Goal: Obtain resource: Obtain resource

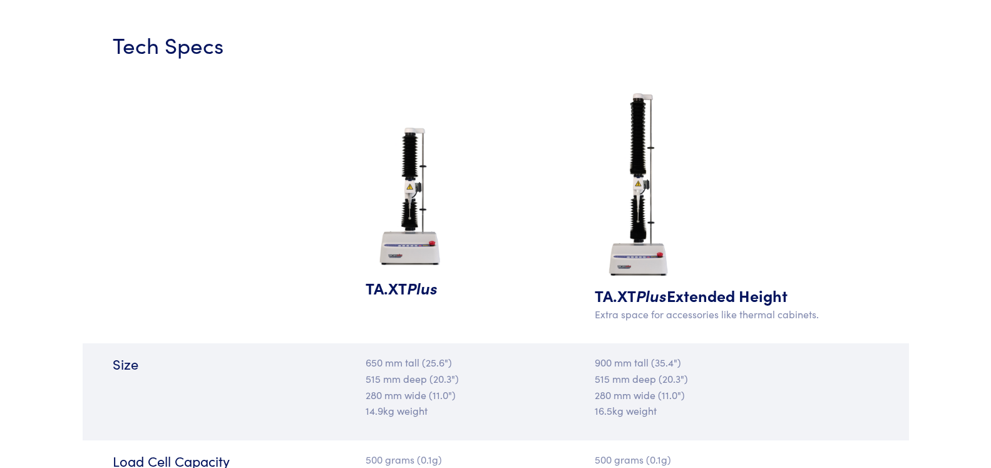
scroll to position [1214, 0]
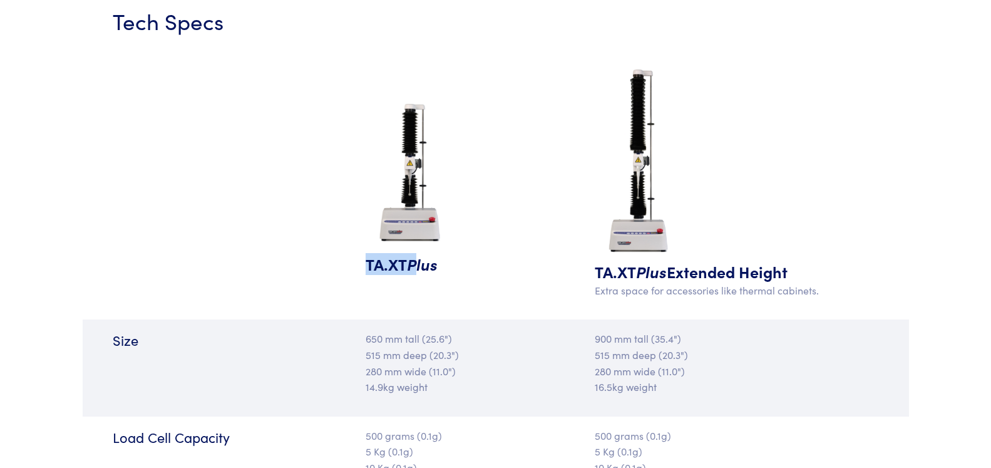
drag, startPoint x: 364, startPoint y: 267, endPoint x: 414, endPoint y: 274, distance: 49.9
click at [414, 274] on div "TA.XT Plus" at bounding box center [427, 185] width 138 height 245
click at [414, 274] on span "Plus" at bounding box center [422, 264] width 31 height 22
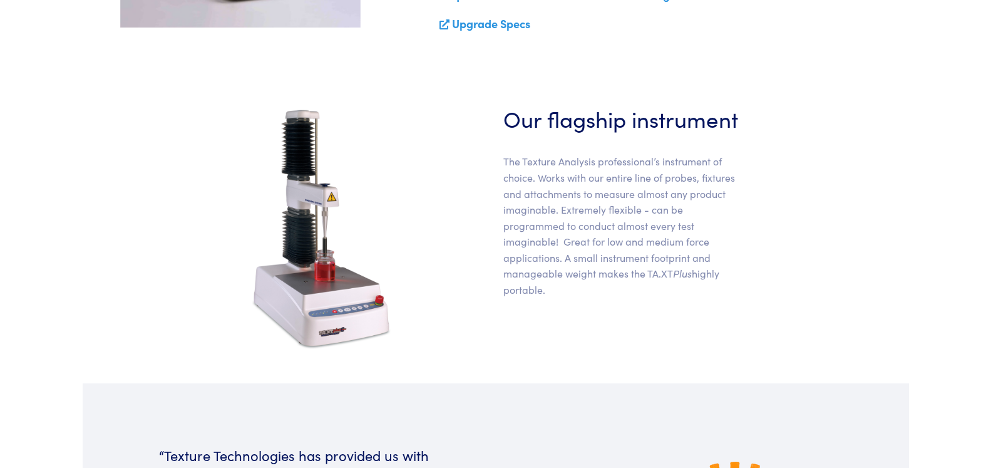
scroll to position [447, 0]
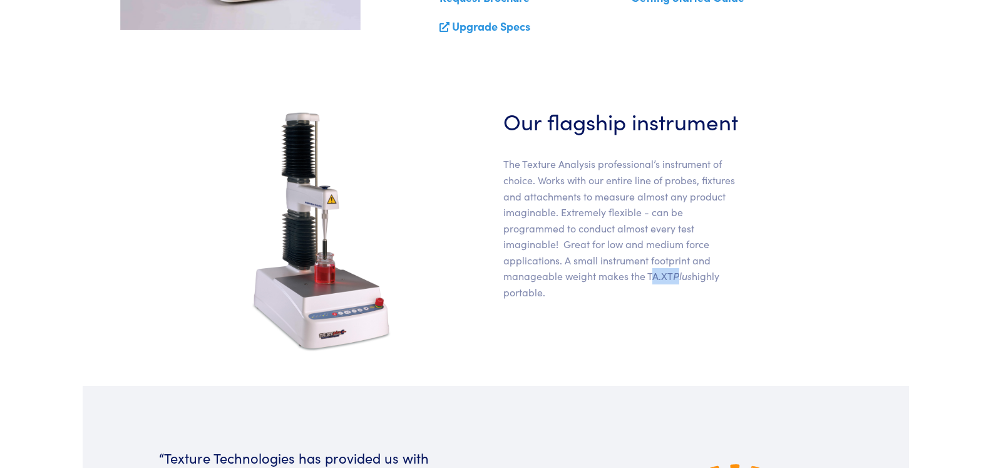
drag, startPoint x: 650, startPoint y: 282, endPoint x: 678, endPoint y: 286, distance: 28.4
click at [678, 286] on p "The Texture Analysis professional’s instrument of choice. Works with our entire…" at bounding box center [623, 228] width 240 height 144
click at [649, 279] on p "The Texture Analysis professional’s instrument of choice. Works with our entire…" at bounding box center [623, 228] width 240 height 144
drag, startPoint x: 647, startPoint y: 279, endPoint x: 690, endPoint y: 286, distance: 43.0
click at [690, 286] on p "The Texture Analysis professional’s instrument of choice. Works with our entire…" at bounding box center [623, 228] width 240 height 144
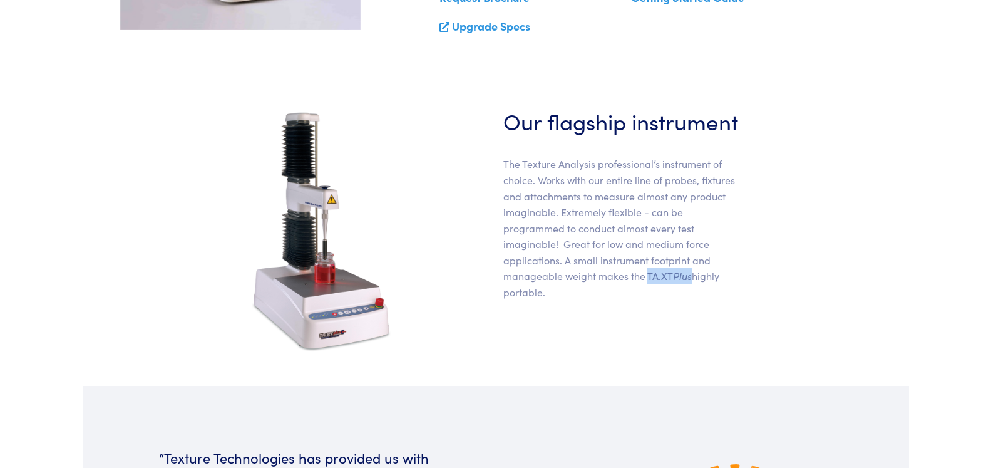
copy p "TA.XT Plus"
click at [544, 197] on p "The Texture Analysis professional’s instrument of choice. Works with our entire…" at bounding box center [623, 228] width 240 height 144
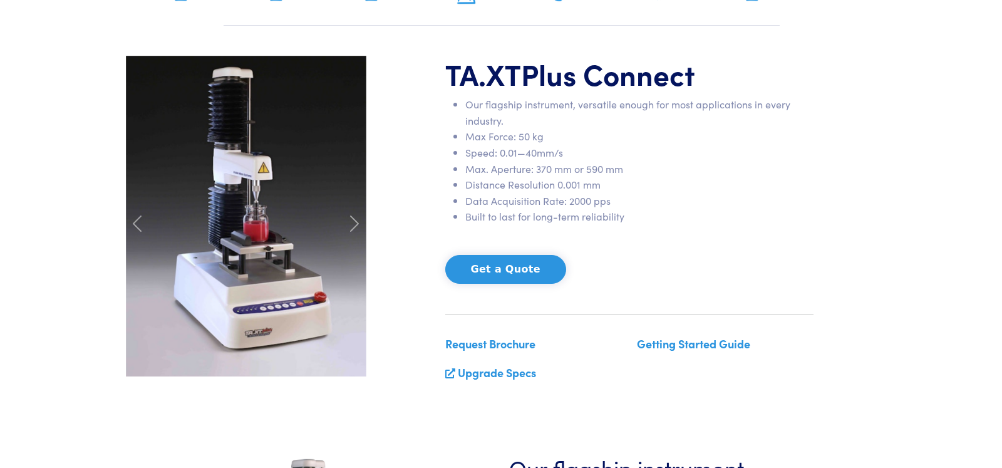
scroll to position [128, 0]
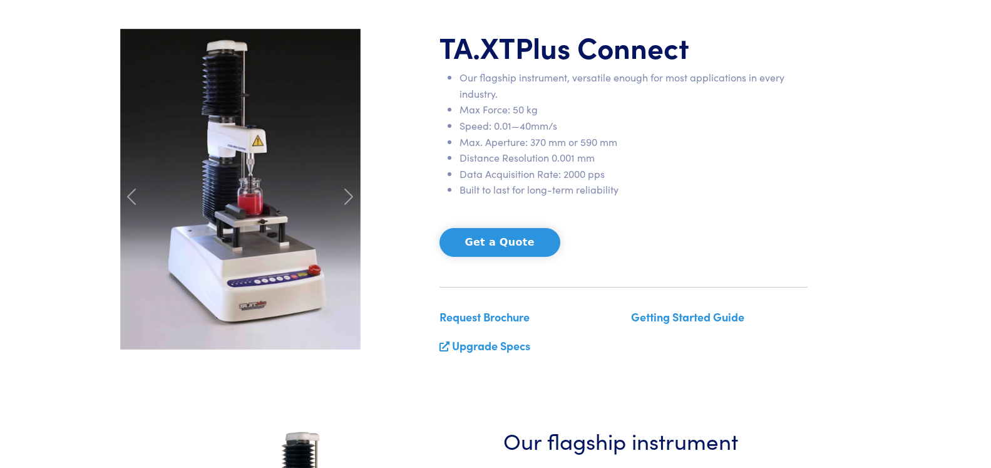
click at [500, 323] on link "Request Brochure" at bounding box center [485, 317] width 90 height 16
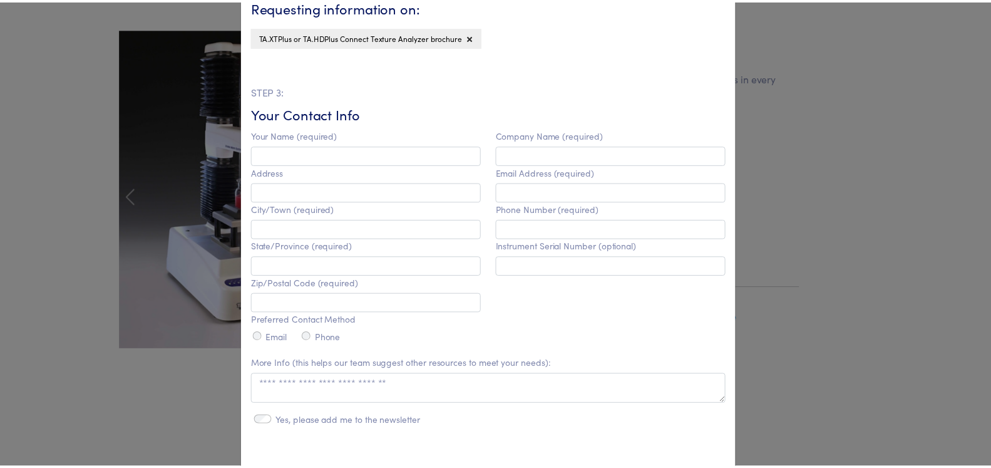
scroll to position [472, 0]
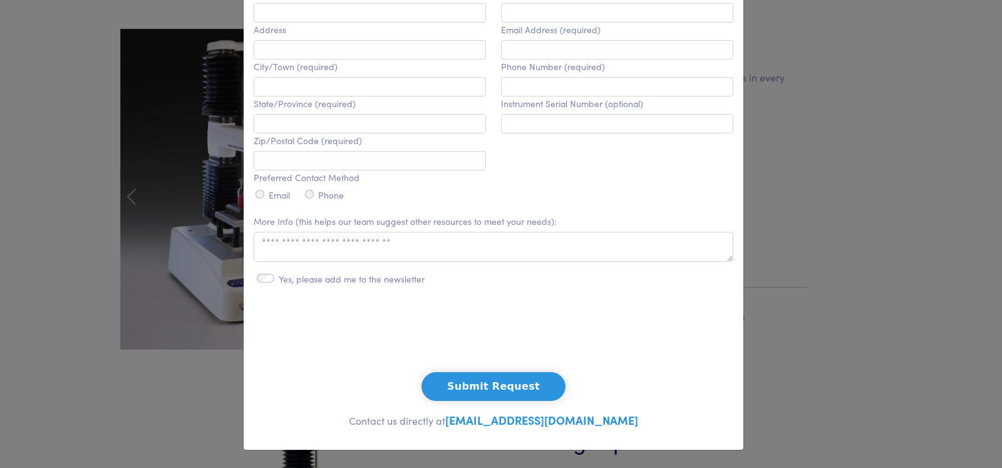
click at [856, 249] on div "**********" at bounding box center [501, 234] width 1002 height 468
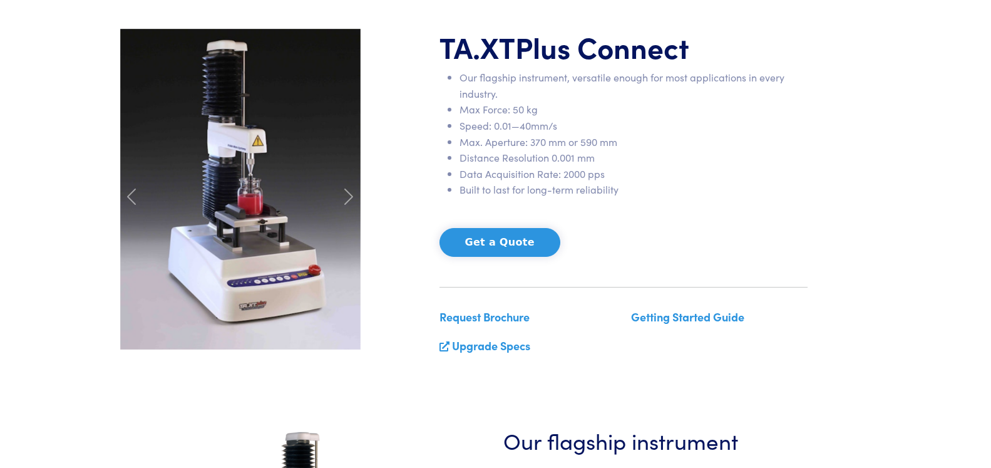
scroll to position [383, 0]
